Goal: Task Accomplishment & Management: Manage account settings

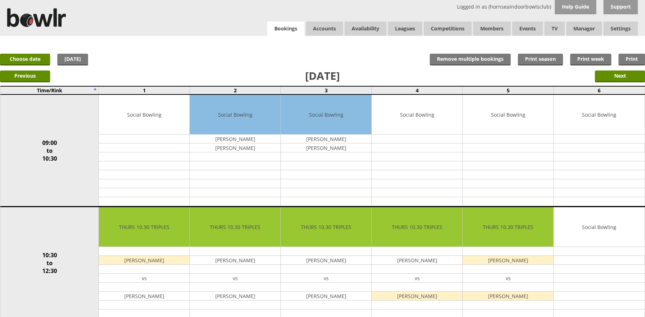
click at [273, 27] on link "Bookings" at bounding box center [285, 28] width 37 height 15
click at [288, 29] on link "Bookings" at bounding box center [285, 28] width 37 height 15
click at [287, 30] on link "Bookings" at bounding box center [285, 28] width 37 height 15
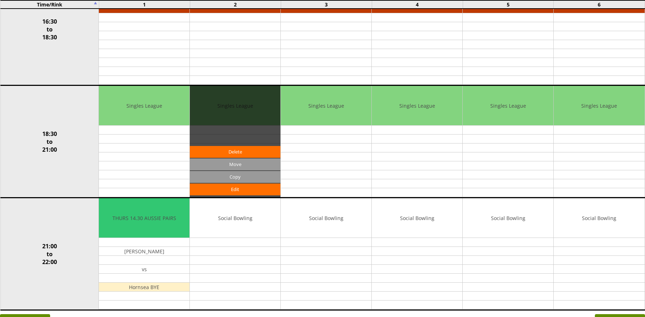
scroll to position [634, 0]
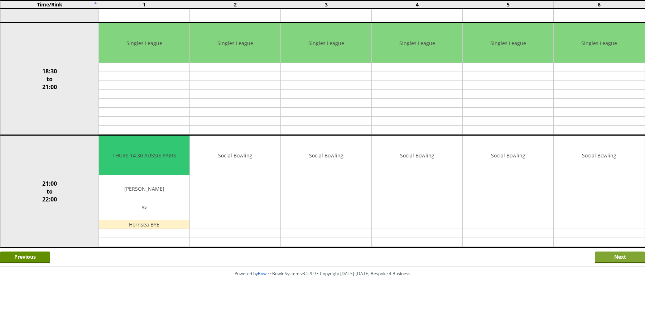
click at [596, 257] on input "Next" at bounding box center [620, 258] width 50 height 12
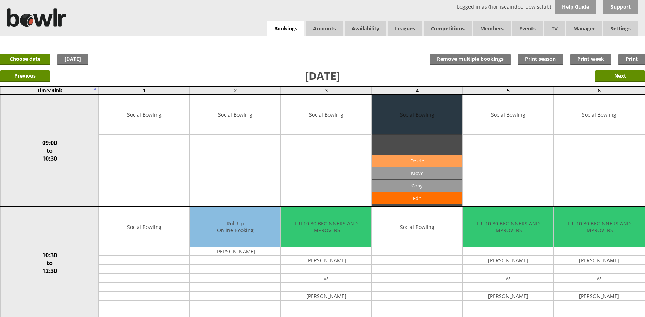
click at [405, 161] on link "Delete" at bounding box center [417, 161] width 91 height 12
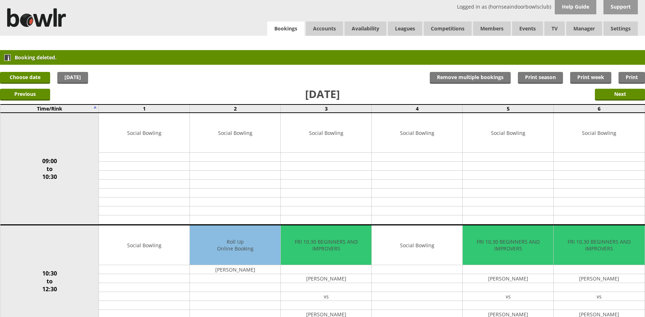
click at [277, 33] on link "Bookings" at bounding box center [285, 28] width 37 height 15
